Goal: Task Accomplishment & Management: Manage account settings

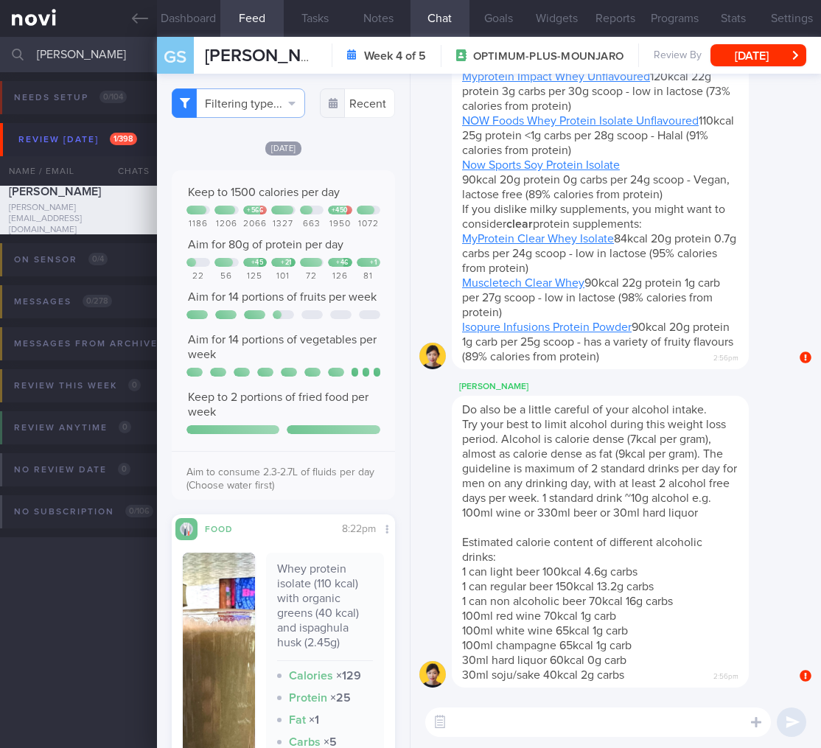
select select "9"
drag, startPoint x: 121, startPoint y: 60, endPoint x: -102, endPoint y: 29, distance: 224.7
click at [0, 29] on html "You are offline! Some functionality will be unavailable Patients New Users Coac…" at bounding box center [410, 374] width 821 height 748
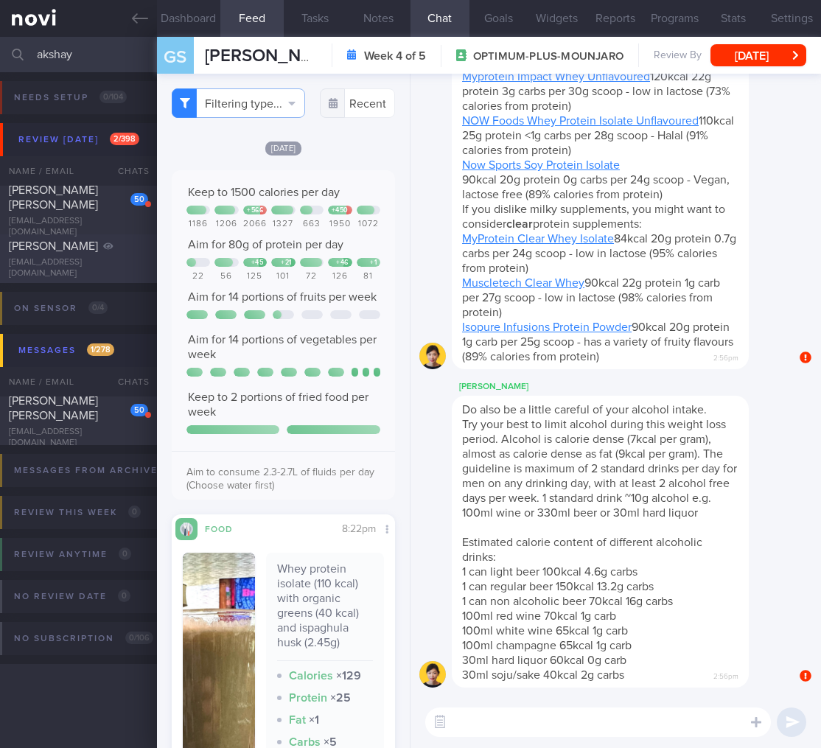
click at [91, 253] on div "AKSHAY KAPOOR" at bounding box center [77, 246] width 136 height 15
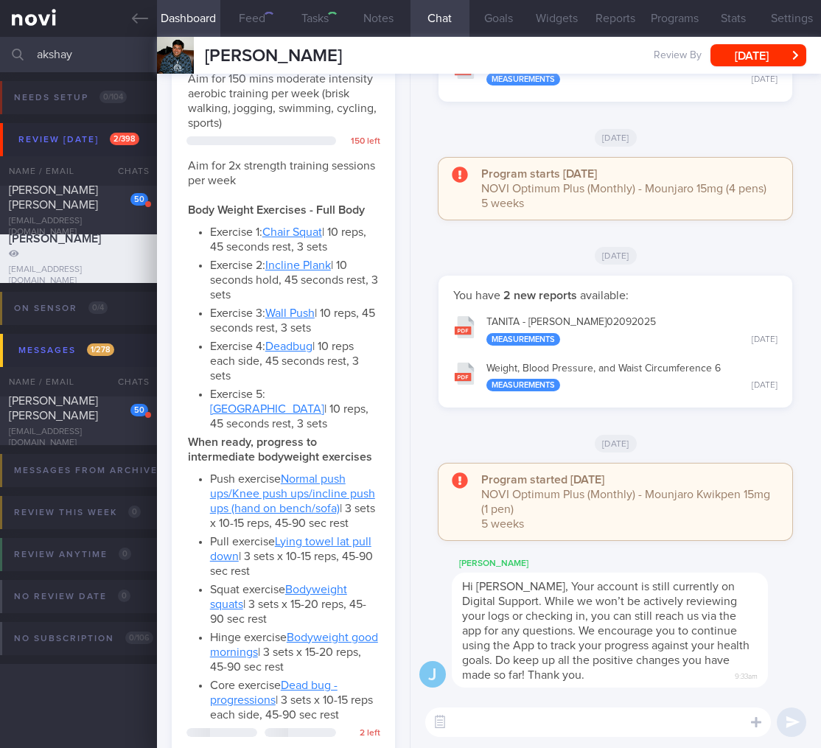
scroll to position [93, 186]
drag, startPoint x: 115, startPoint y: 56, endPoint x: -114, endPoint y: 49, distance: 229.3
click at [0, 49] on html "You are offline! Some functionality will be unavailable Patients New Users Coac…" at bounding box center [410, 374] width 821 height 748
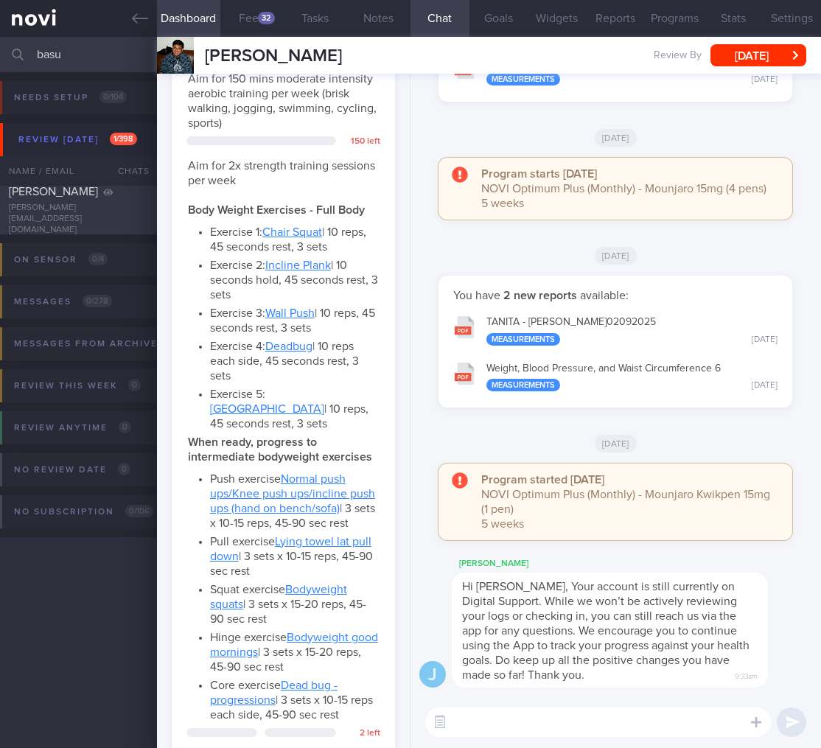
type input "basu"
click at [120, 192] on div "BASU DEBDUTI debduti.basu@gmail.com Wed, 20 Aug 2 months ago" at bounding box center [410, 210] width 821 height 49
select select "7"
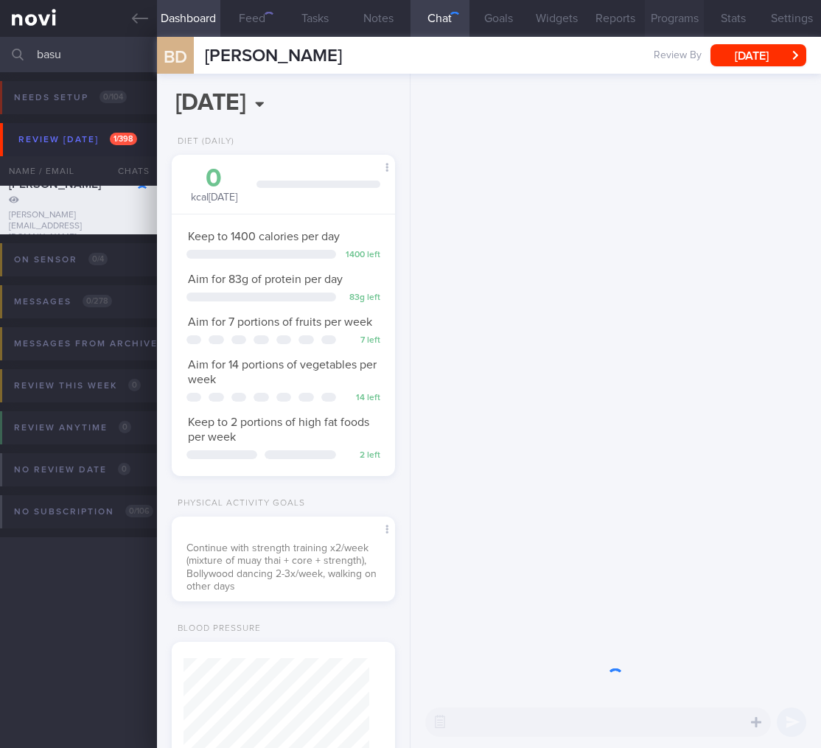
scroll to position [736741, 736647]
click at [79, 55] on input "basu" at bounding box center [410, 54] width 821 height 35
drag, startPoint x: 79, startPoint y: 55, endPoint x: -74, endPoint y: 46, distance: 153.6
click at [0, 46] on html "You are offline! Some functionality will be unavailable Patients New Users Coac…" at bounding box center [410, 374] width 821 height 748
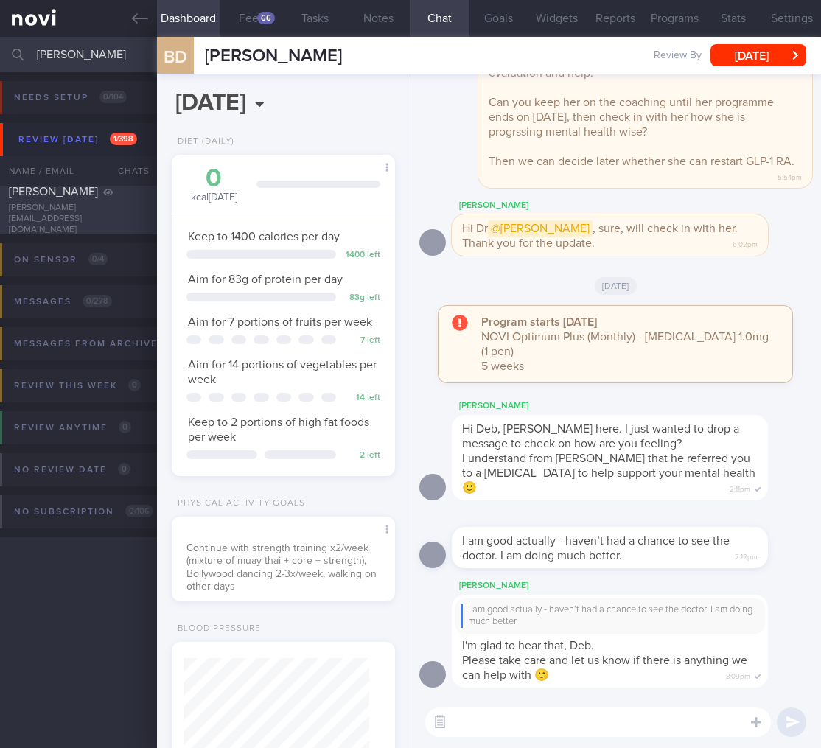
type input "lee yuan"
click at [71, 220] on div "leann.312@gmail.com" at bounding box center [78, 219] width 139 height 33
select select "9"
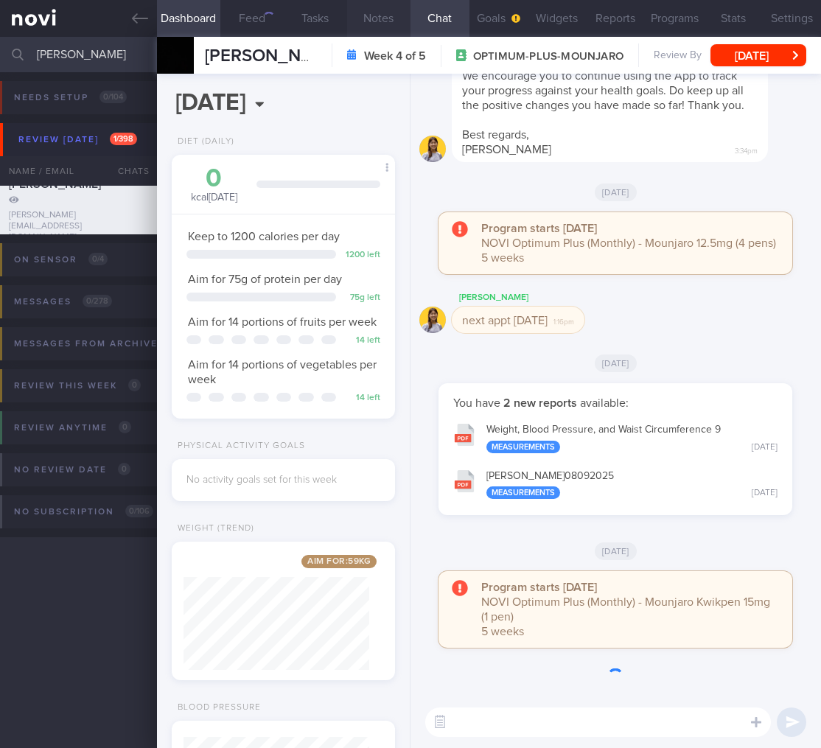
scroll to position [93, 186]
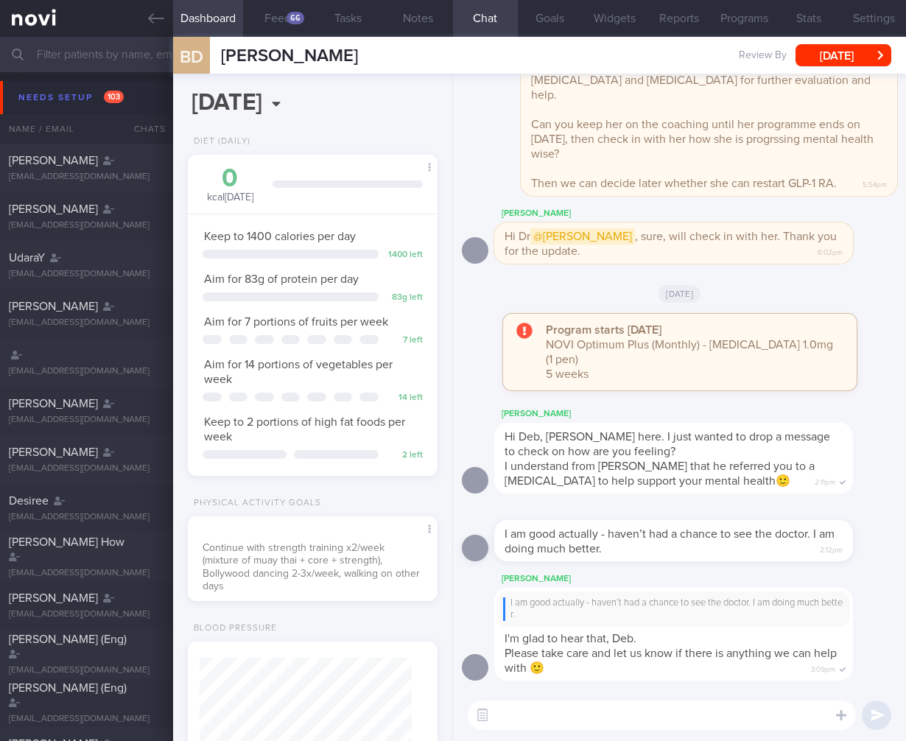
select select "7"
click at [133, 66] on input "text" at bounding box center [453, 54] width 906 height 35
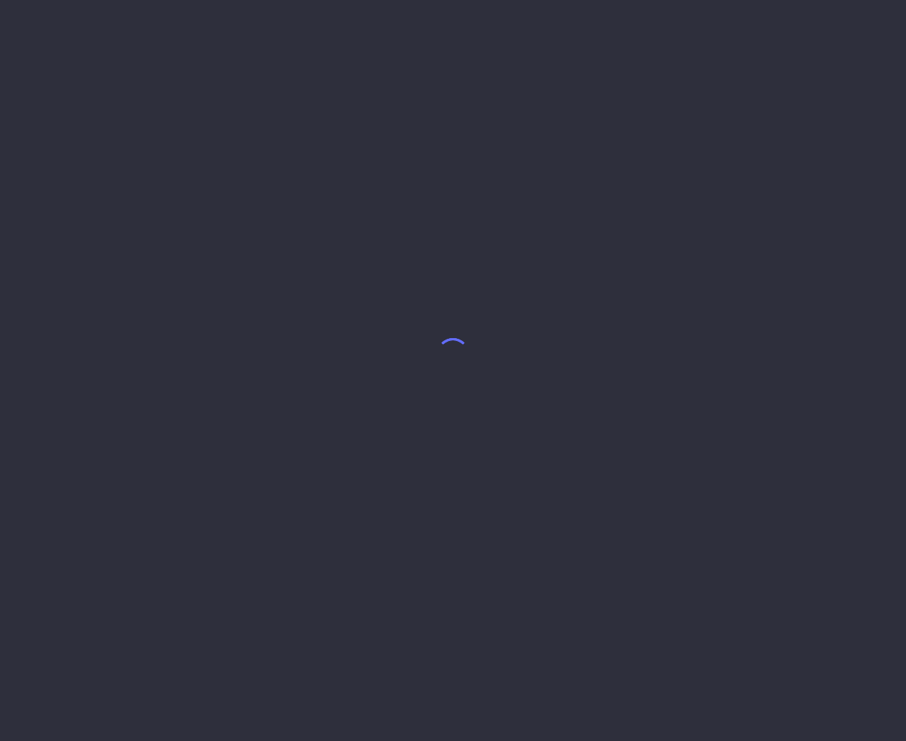
select select "4"
select select "7"
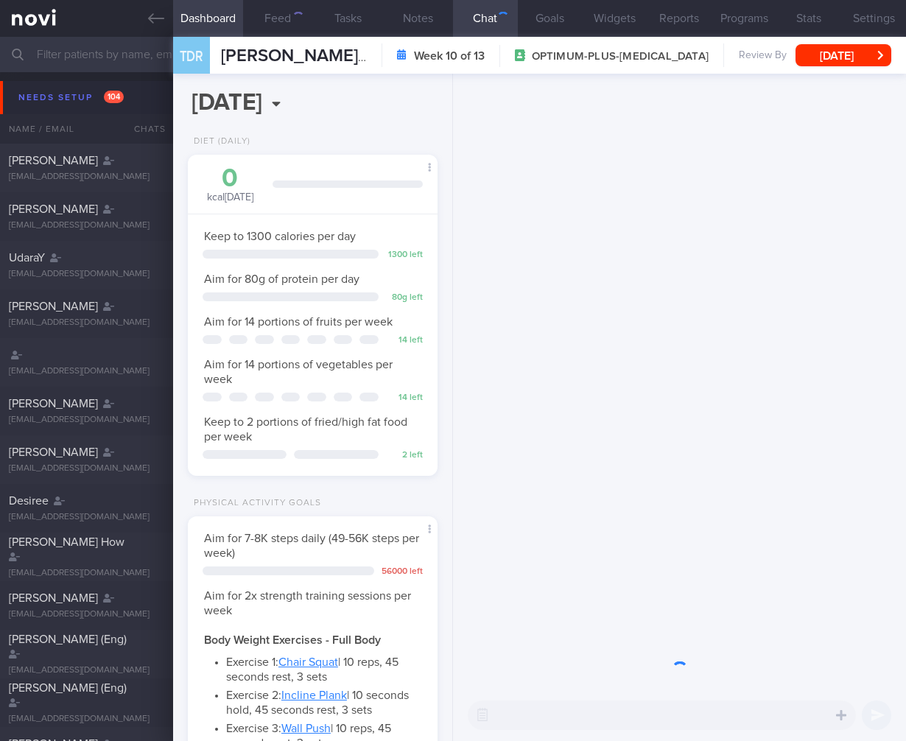
scroll to position [127, 212]
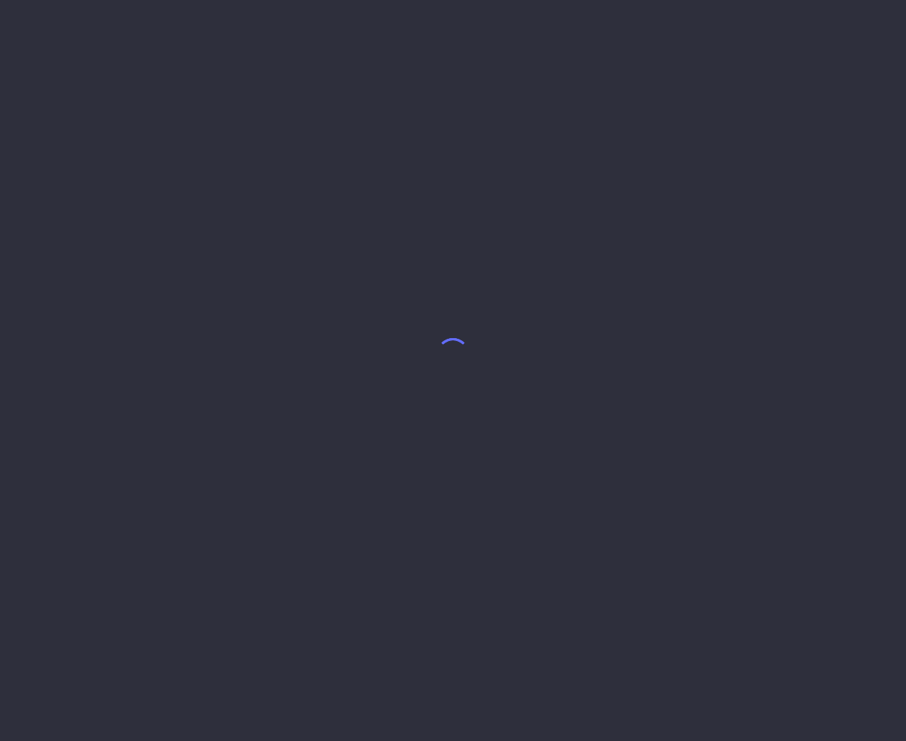
select select "9"
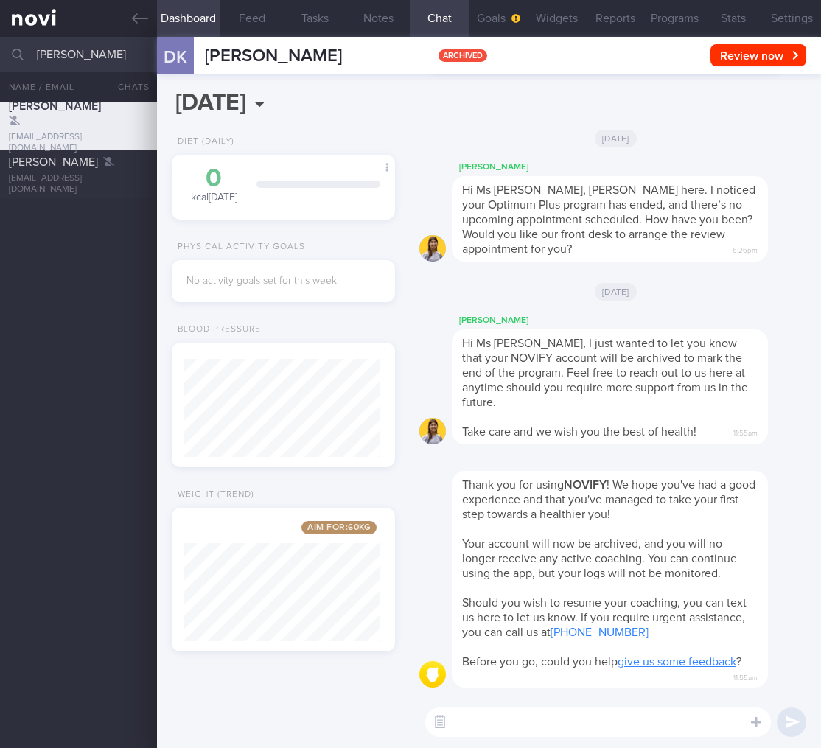
select select "9"
click at [803, 22] on button "Settings" at bounding box center [791, 18] width 59 height 37
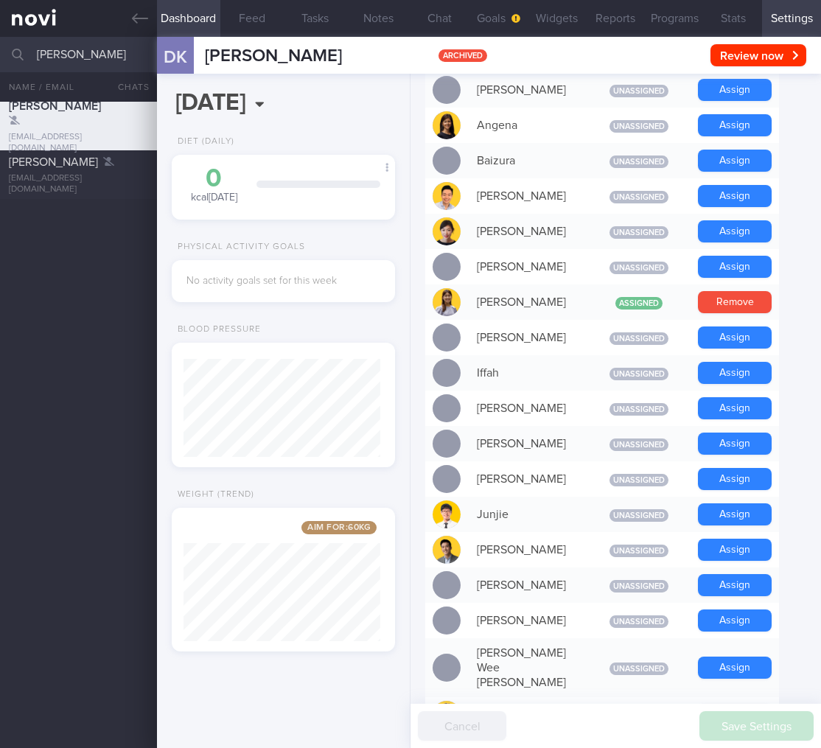
scroll to position [1135, 0]
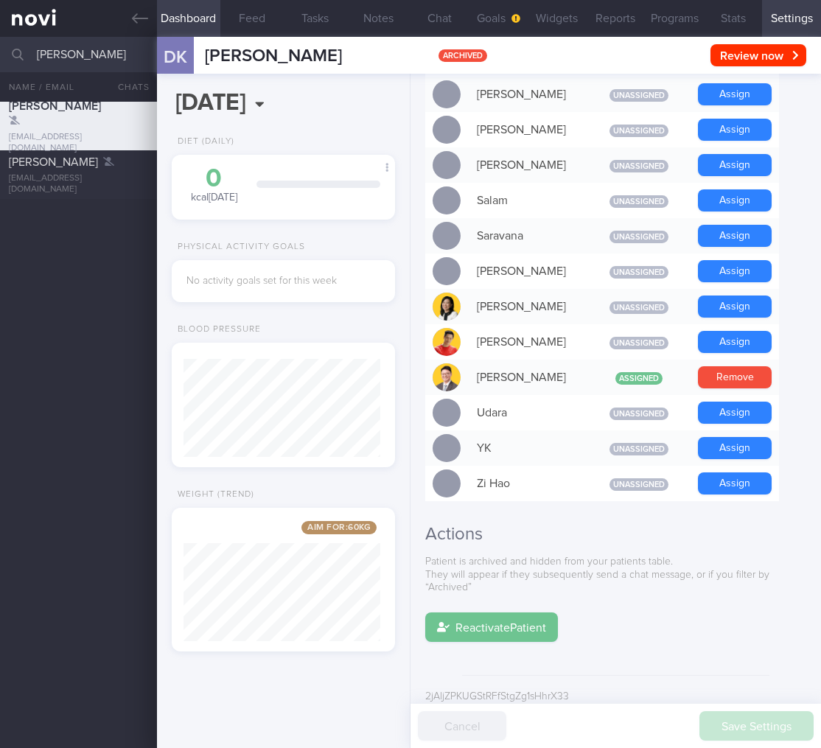
drag, startPoint x: 530, startPoint y: 603, endPoint x: 510, endPoint y: 609, distance: 20.6
click at [529, 612] on button "Reactivate Patient" at bounding box center [491, 626] width 133 height 29
click at [510, 612] on button "Reactivate Patient" at bounding box center [491, 626] width 133 height 29
click at [533, 612] on button "Reactivate Patient" at bounding box center [491, 626] width 133 height 29
click at [529, 612] on button "Reactivate Patient" at bounding box center [491, 626] width 133 height 29
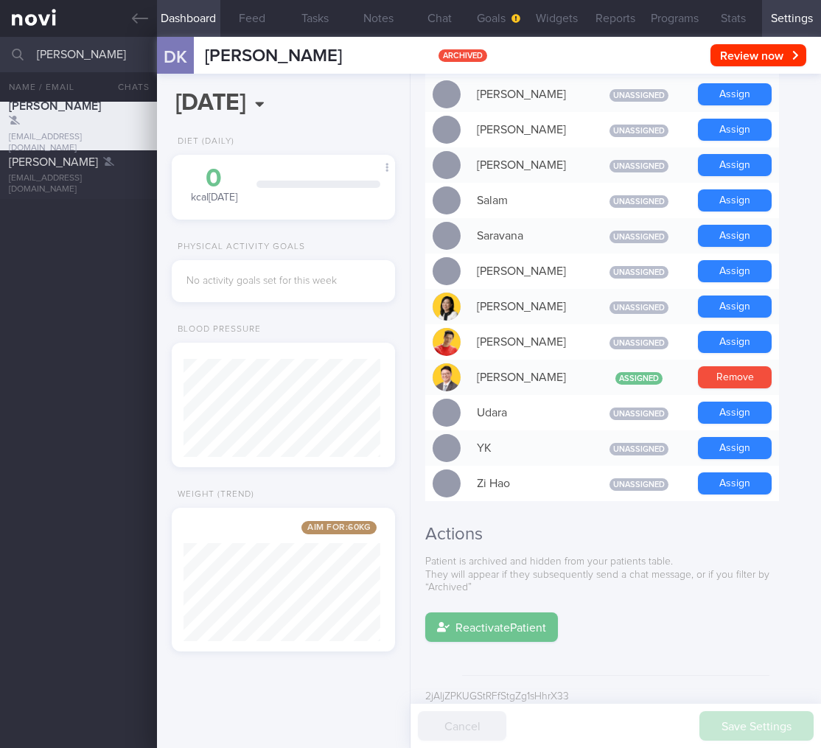
click at [505, 612] on button "Reactivate Patient" at bounding box center [491, 626] width 133 height 29
click at [513, 612] on button "Reactivate Patient" at bounding box center [491, 626] width 133 height 29
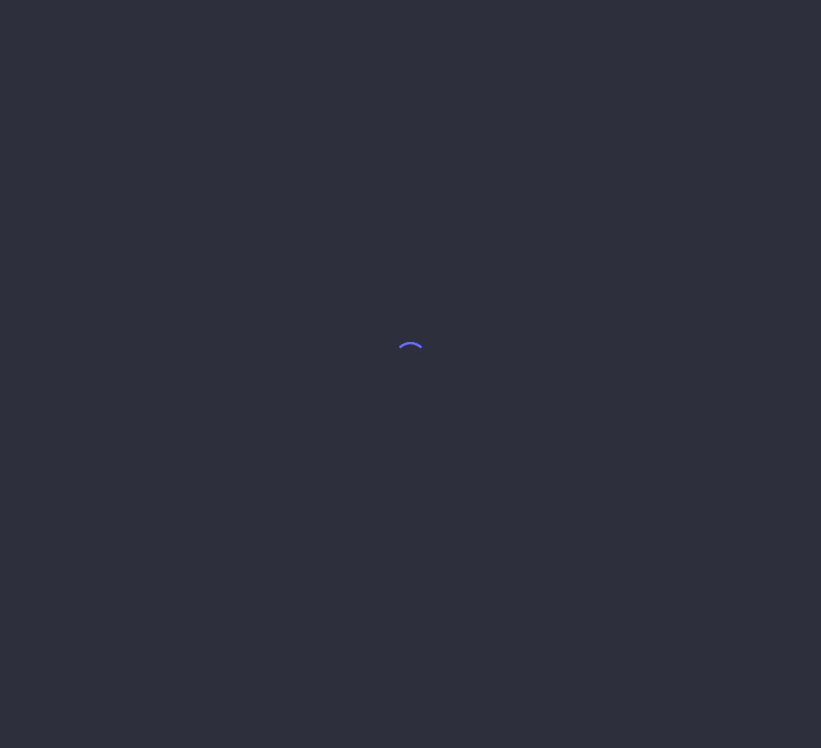
select select "9"
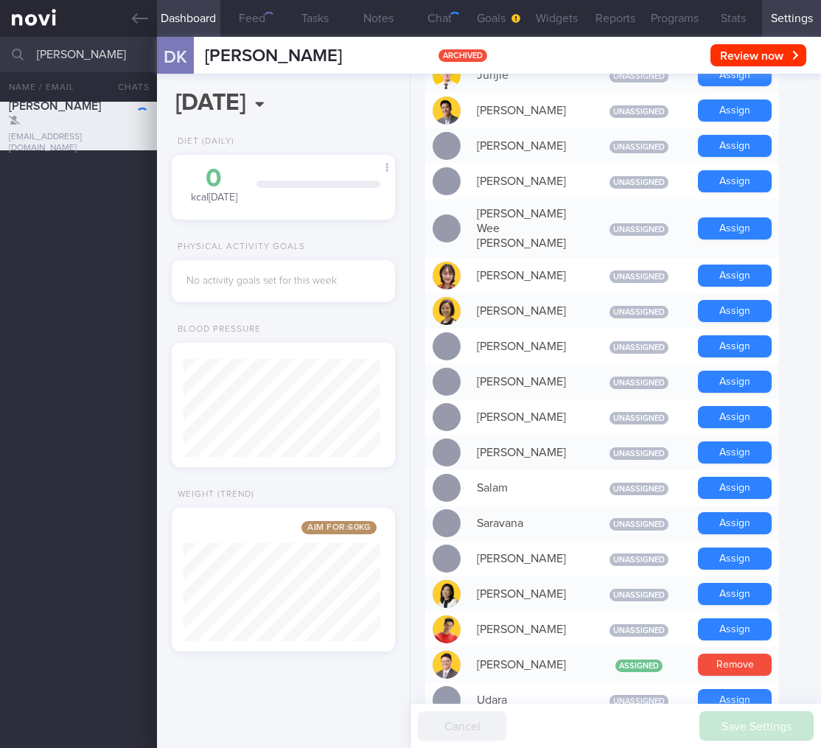
scroll to position [1135, 0]
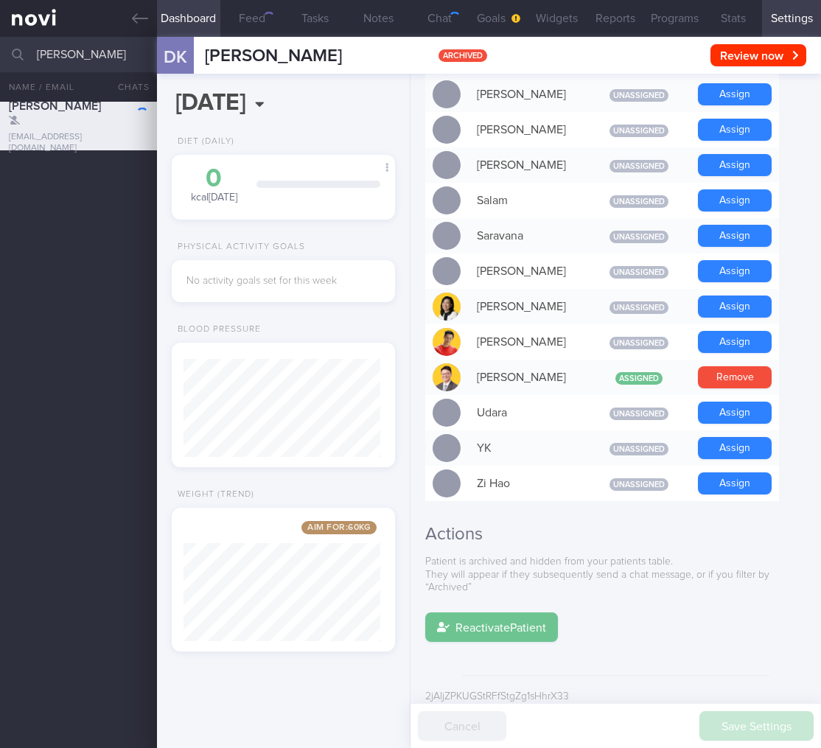
click at [508, 589] on div "Patient is archived and hidden from your patients table. They will appear if th…" at bounding box center [615, 599] width 381 height 86
click at [502, 612] on button "Reactivate Patient" at bounding box center [491, 626] width 133 height 29
click at [503, 612] on button "Reactivate Patient" at bounding box center [491, 626] width 133 height 29
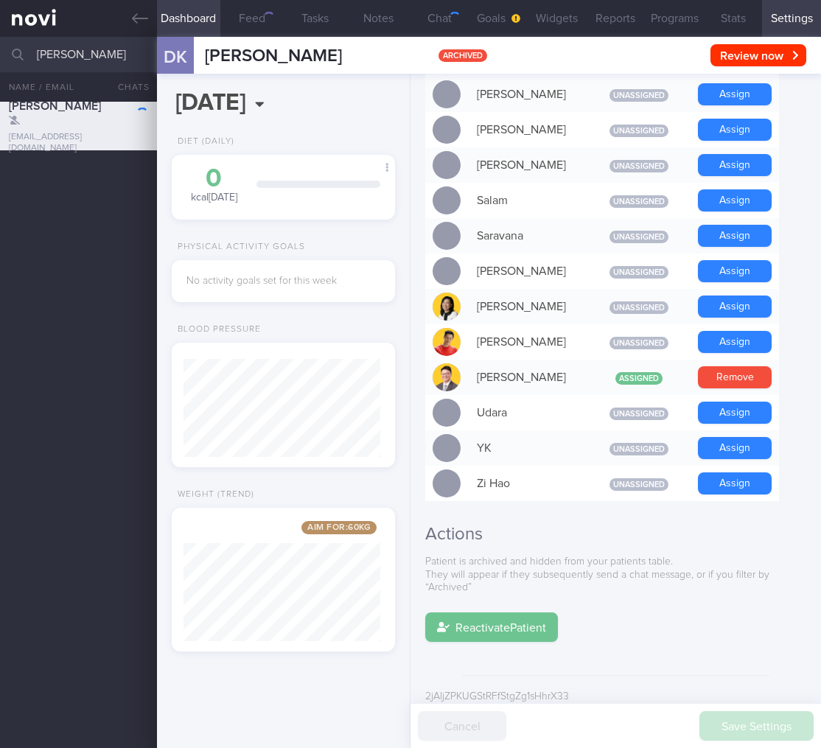
click at [503, 612] on button "Reactivate Patient" at bounding box center [491, 626] width 133 height 29
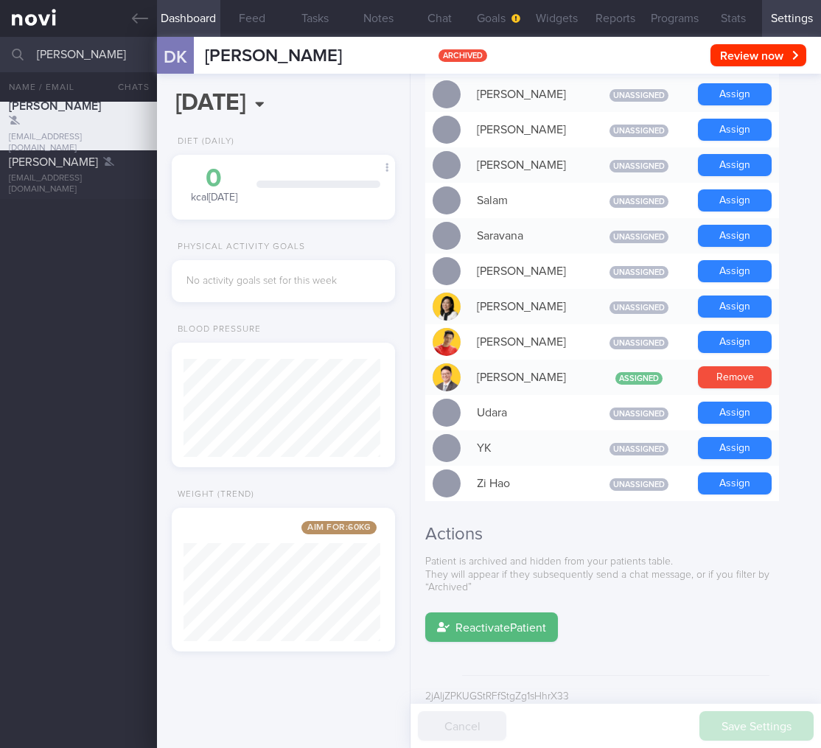
scroll to position [119, 197]
